Goal: Transaction & Acquisition: Purchase product/service

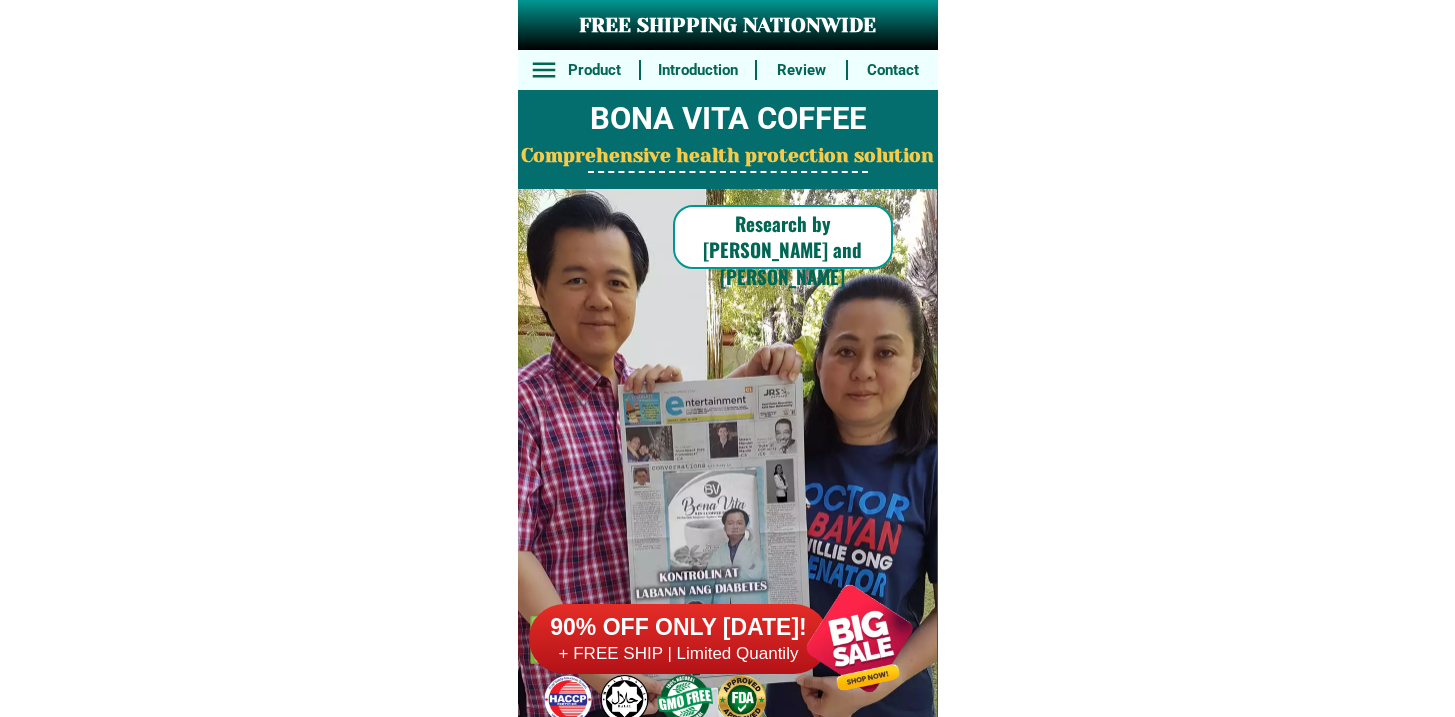
click at [694, 593] on div "90% OFF ONLY [DATE]! + FREE SHIP | Limited Quantily" at bounding box center [733, 638] width 409 height 157
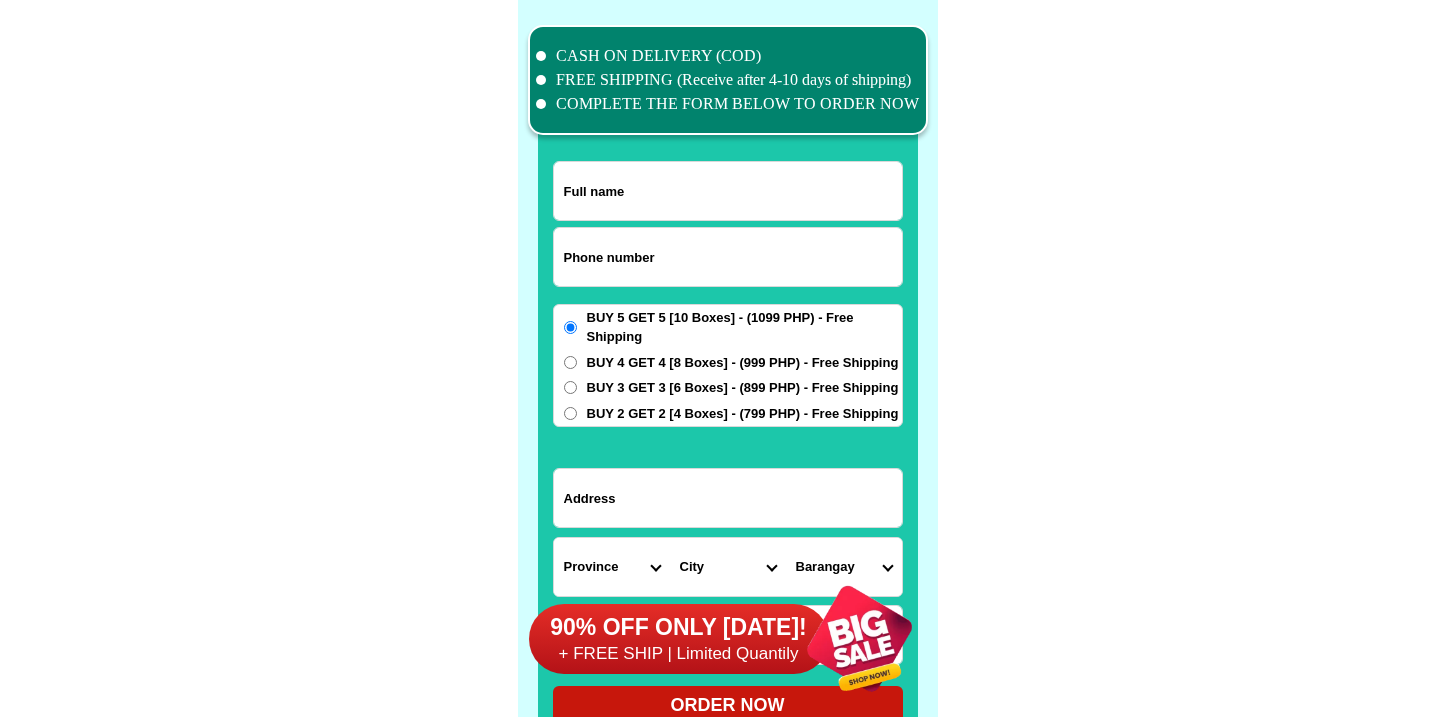
scroll to position [15540, 0]
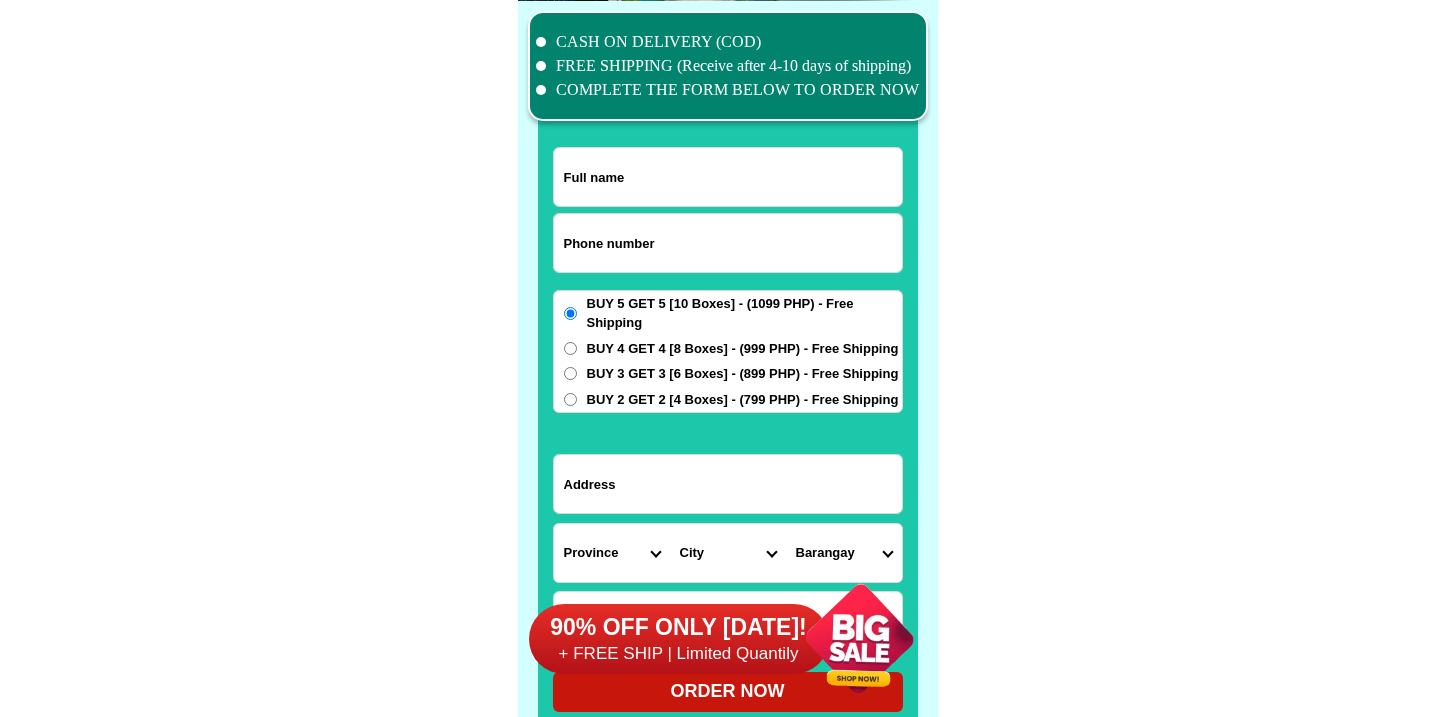
click at [724, 227] on input "Input phone_number" at bounding box center [728, 243] width 348 height 58
paste input "ra cửa hàng điện thoại [PERSON_NAME] viettel có cập nhập cccd được không"
type input "ra cửa hàng điện thoại [PERSON_NAME] viettel có cập nhập cccd được không"
click at [622, 254] on input "Input phone_number" at bounding box center [728, 243] width 348 height 58
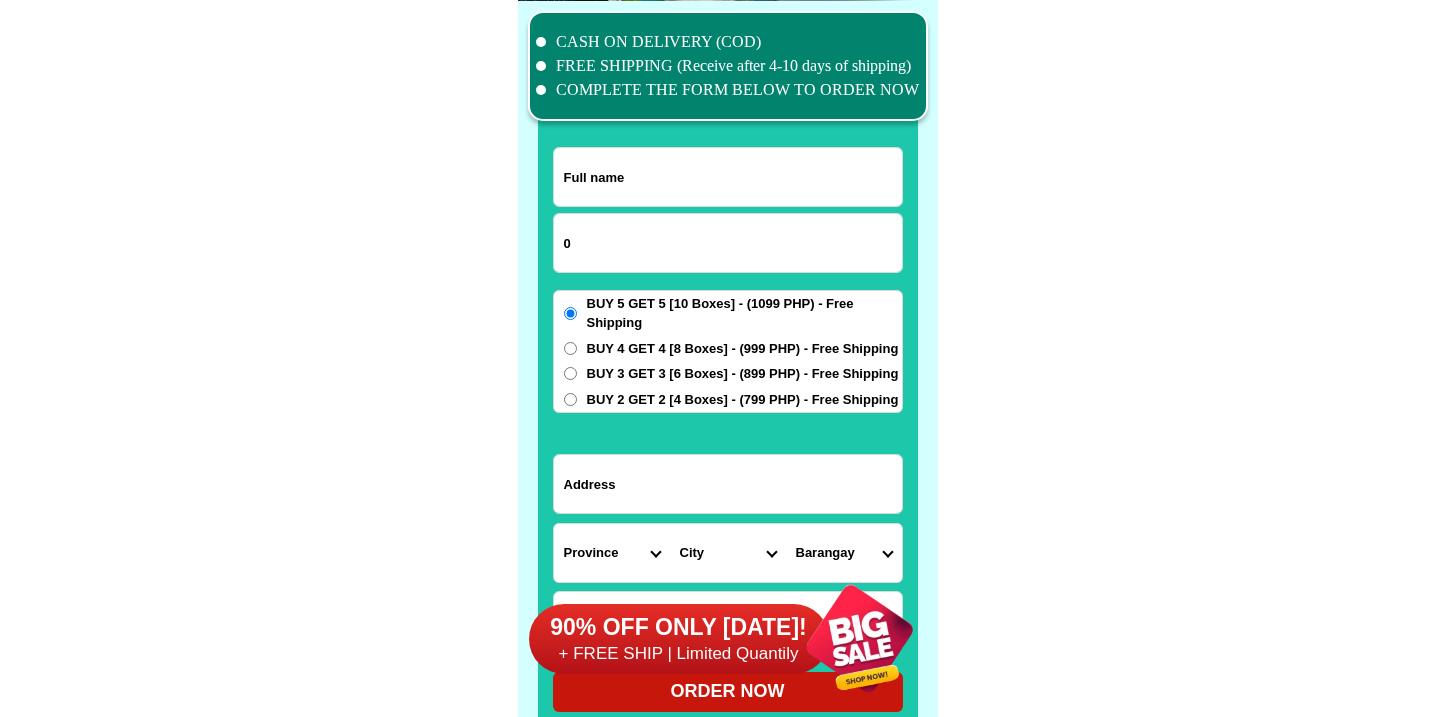
paste input "9957928300"
type input "09957928300"
click at [668, 177] on input "Input full_name" at bounding box center [728, 177] width 348 height 58
paste input "[PERSON_NAME]"
type input "[PERSON_NAME]"
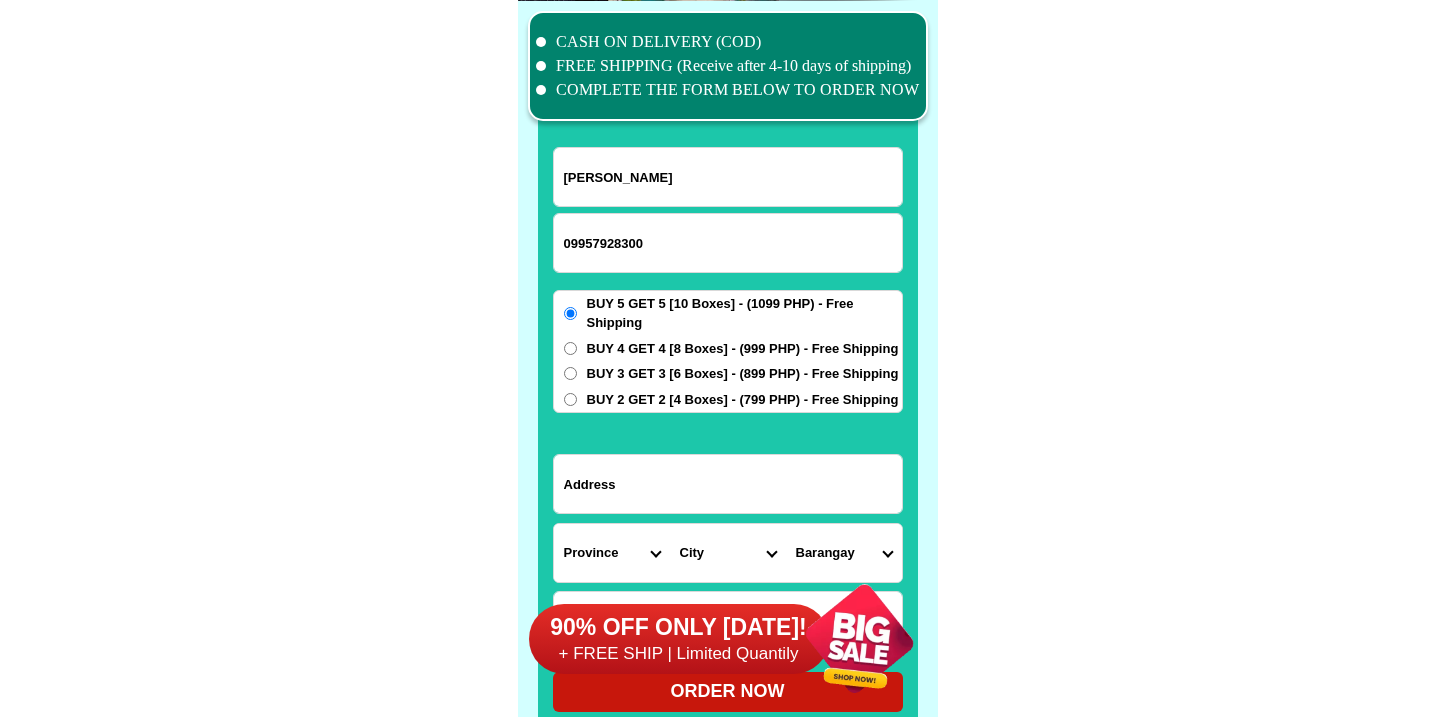
click at [688, 463] on input "Input address" at bounding box center [728, 484] width 348 height 58
paste input "[STREET_ADDRESS][PERSON_NAME]"
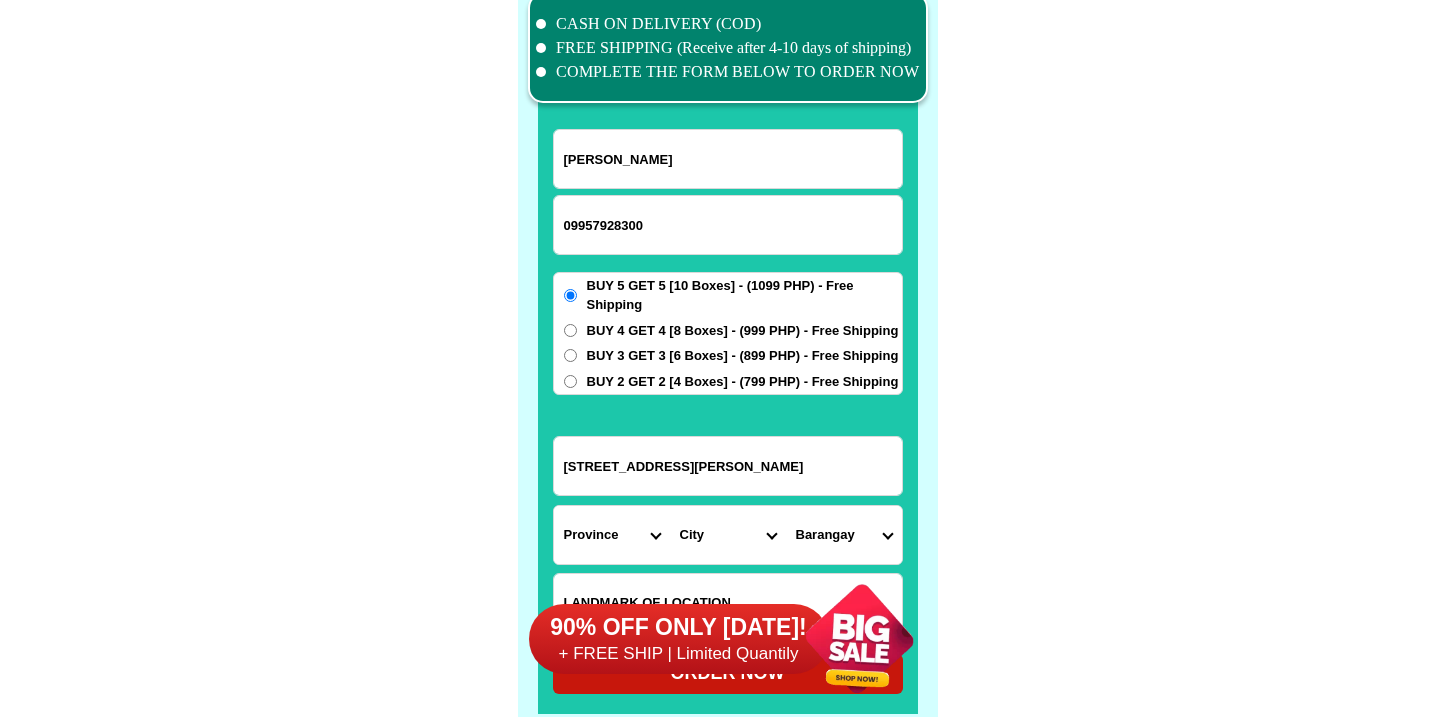
scroll to position [15587, 0]
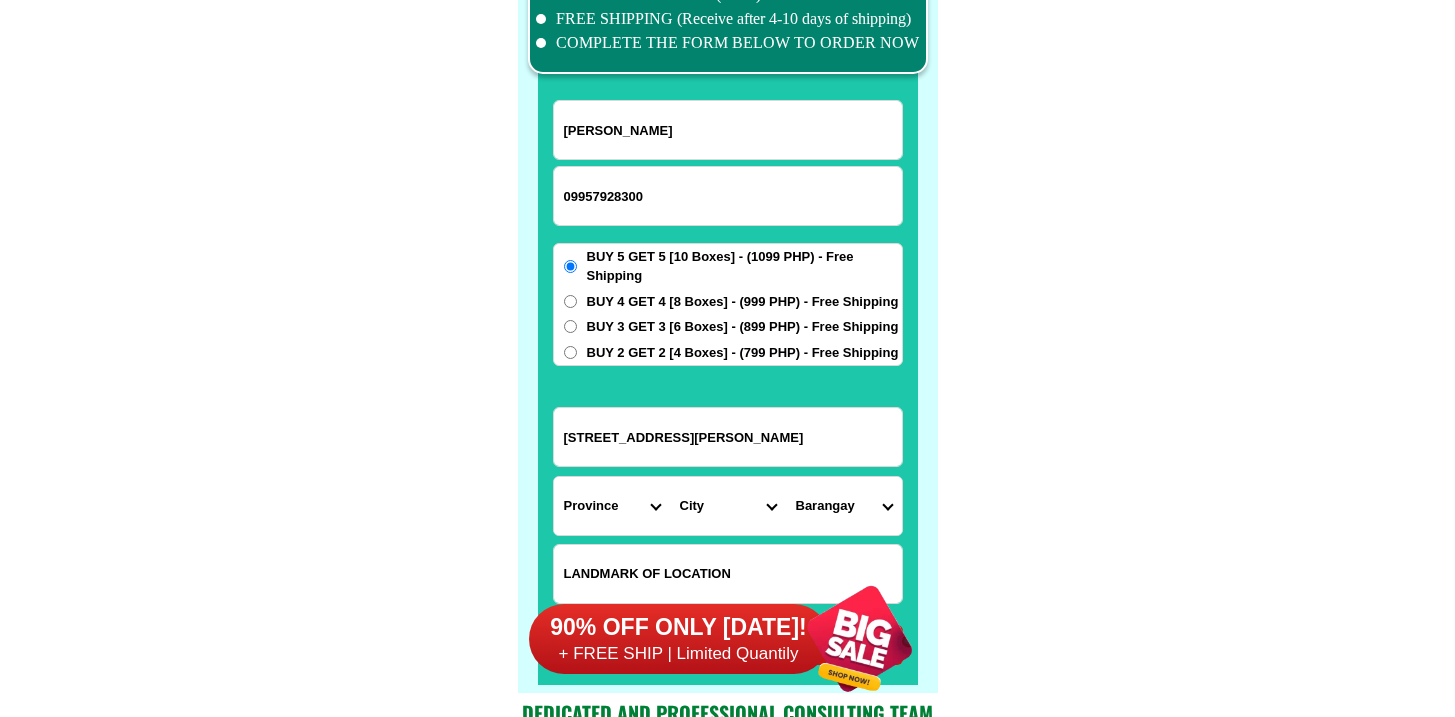
type input "[STREET_ADDRESS][PERSON_NAME]"
click at [600, 519] on select "Province [GEOGRAPHIC_DATA] [GEOGRAPHIC_DATA][PERSON_NAME][GEOGRAPHIC_DATA][GEOG…" at bounding box center [612, 506] width 116 height 58
select select "63_219"
click at [554, 477] on select "Province [GEOGRAPHIC_DATA] [GEOGRAPHIC_DATA][PERSON_NAME][GEOGRAPHIC_DATA][GEOG…" at bounding box center [612, 506] width 116 height 58
click at [755, 462] on input "[STREET_ADDRESS][PERSON_NAME]" at bounding box center [728, 437] width 348 height 58
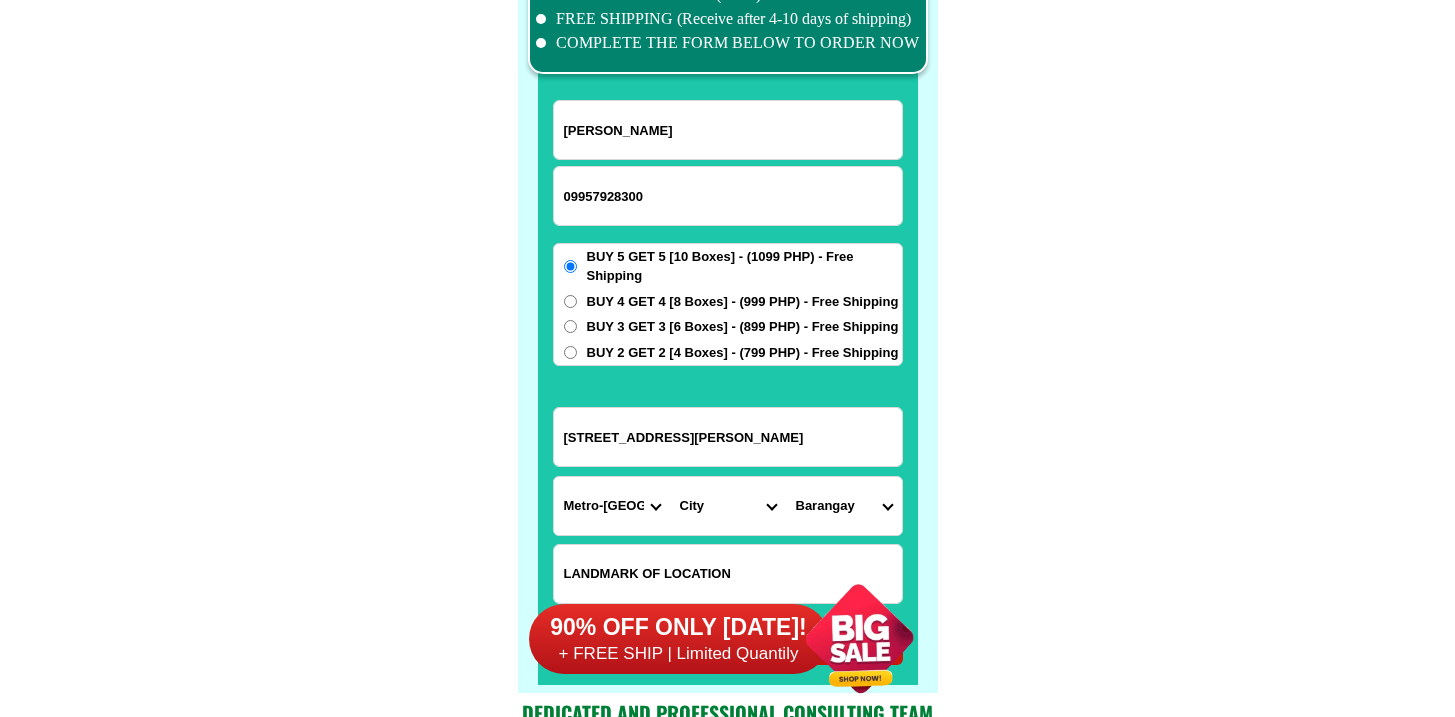
click at [741, 494] on select "City [GEOGRAPHIC_DATA] [GEOGRAPHIC_DATA] [GEOGRAPHIC_DATA] [GEOGRAPHIC_DATA]-ci…" at bounding box center [728, 506] width 116 height 58
select select "63_2197133"
click at [670, 477] on select "City [GEOGRAPHIC_DATA] [GEOGRAPHIC_DATA] [GEOGRAPHIC_DATA] [GEOGRAPHIC_DATA]-ci…" at bounding box center [728, 506] width 116 height 58
click at [845, 504] on select "Barangay [GEOGRAPHIC_DATA]~air [PERSON_NAME] Cembo Comembo Dasmarinas [GEOGRAPH…" at bounding box center [844, 506] width 116 height 58
select select "63_21971335820"
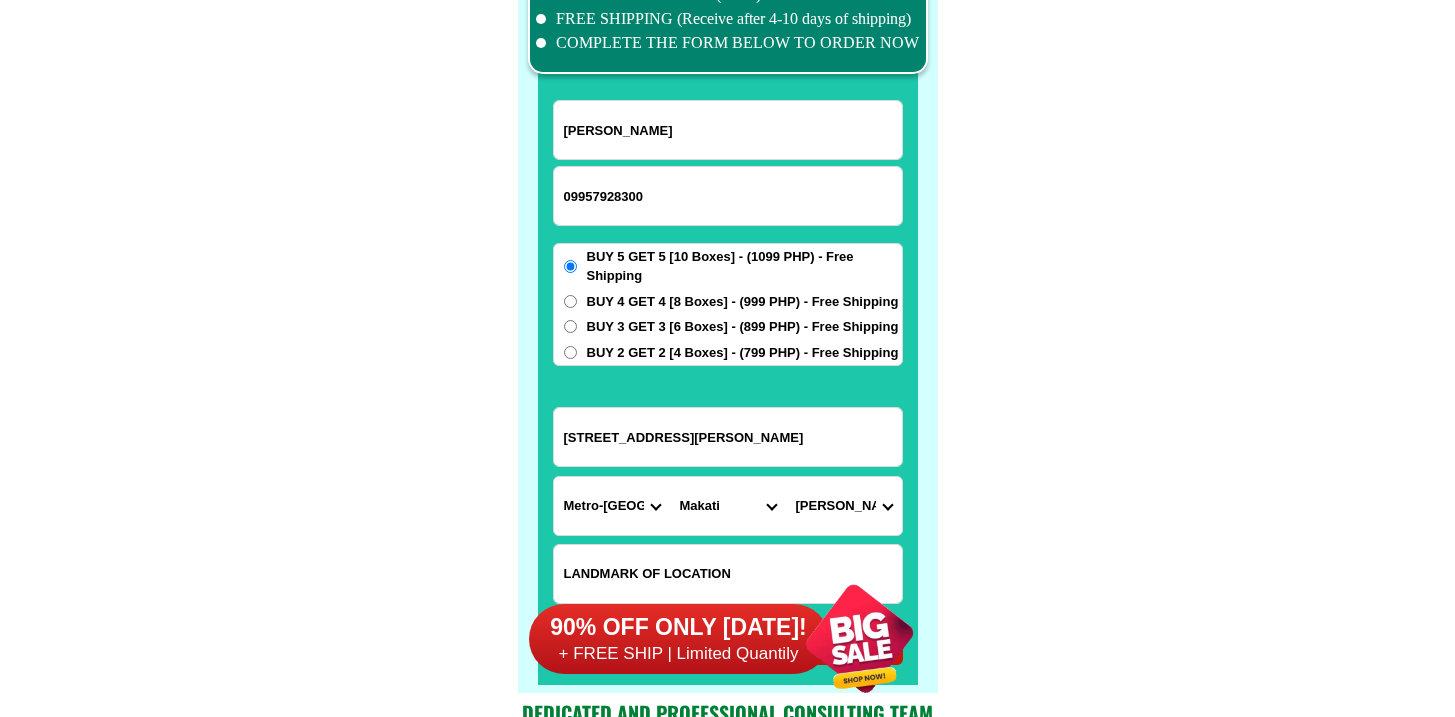
click at [786, 477] on select "Barangay [GEOGRAPHIC_DATA]~air [PERSON_NAME] Cembo Comembo Dasmarinas [GEOGRAPH…" at bounding box center [844, 506] width 116 height 58
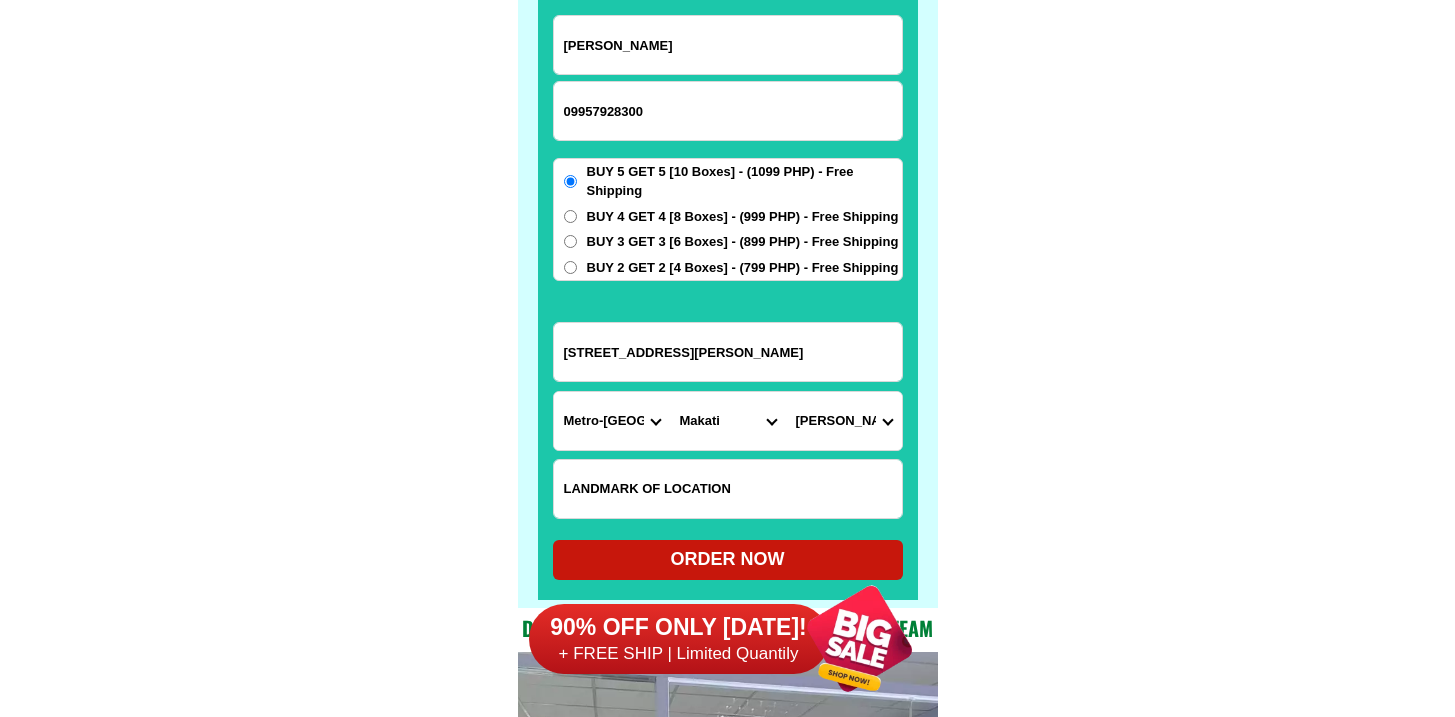
scroll to position [15691, 0]
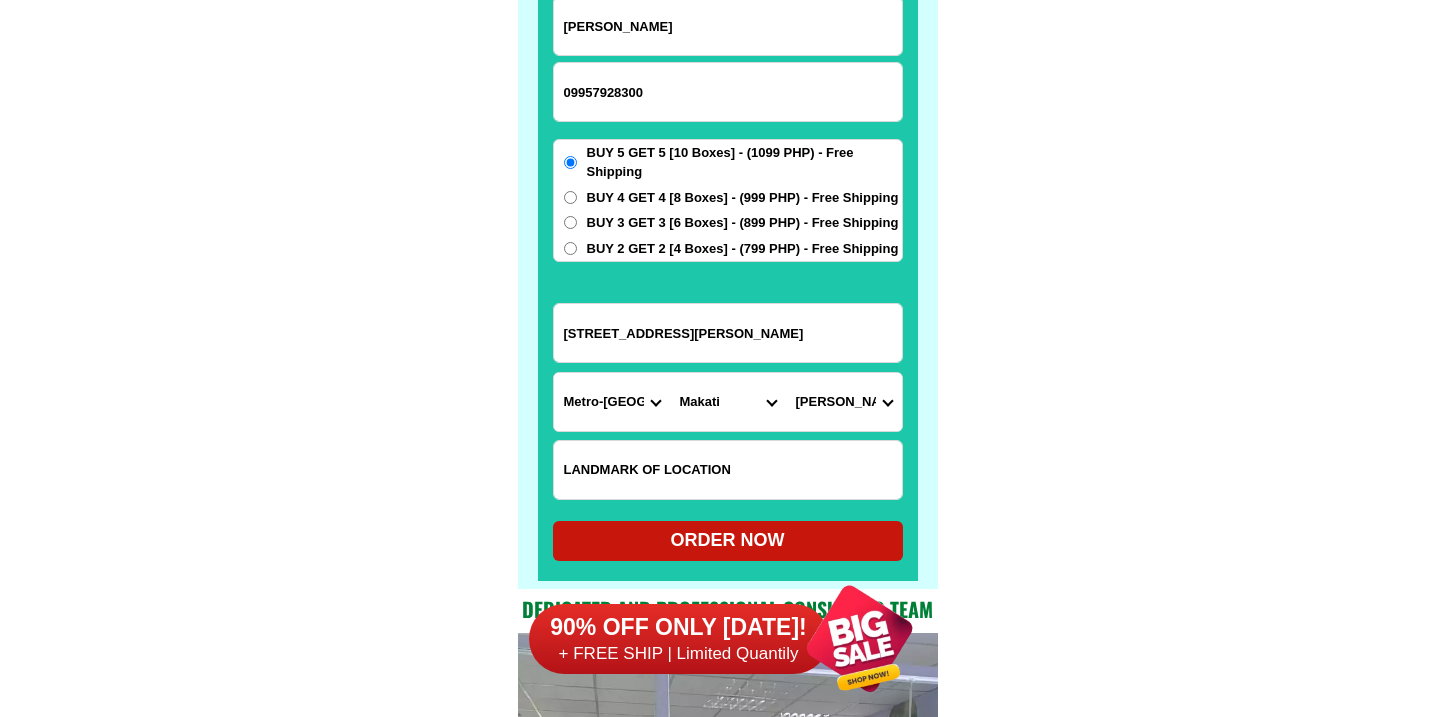
click at [670, 544] on div "ORDER NOW" at bounding box center [728, 540] width 350 height 27
type input "[STREET_ADDRESS][PERSON_NAME]"
radio input "true"
